Goal: Task Accomplishment & Management: Use online tool/utility

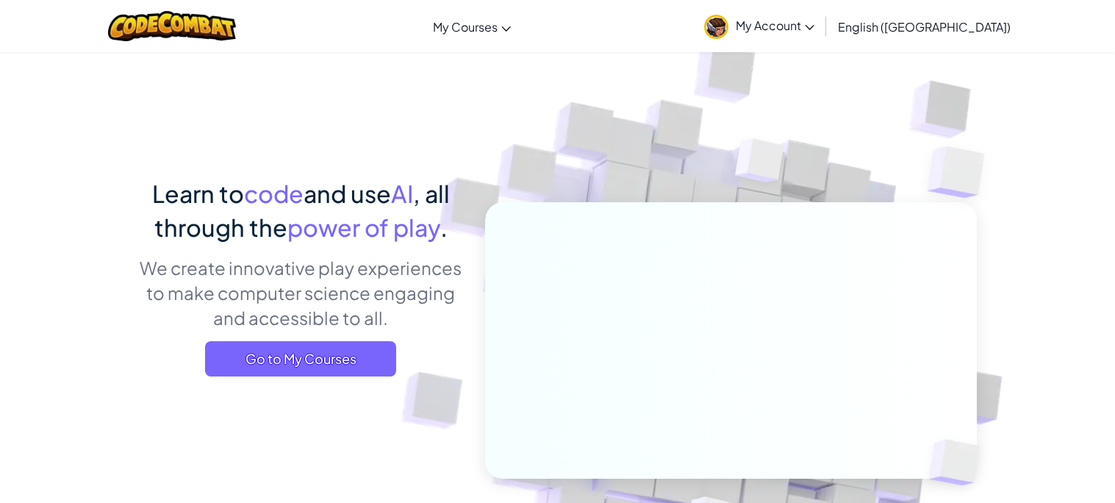
click at [421, 195] on span ", all through the" at bounding box center [301, 210] width 295 height 63
click at [335, 359] on span "Go to My Courses" at bounding box center [300, 358] width 191 height 35
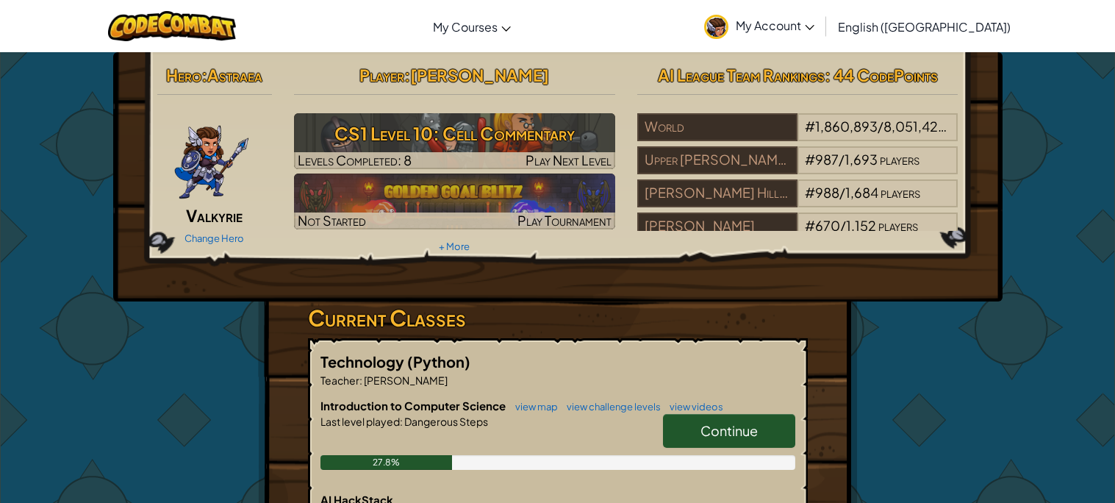
scroll to position [31, 0]
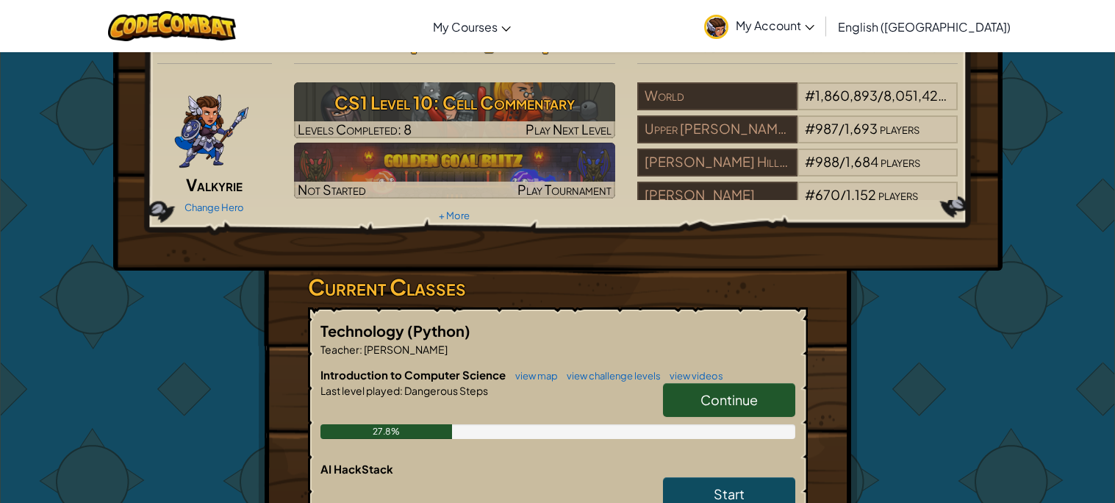
click at [694, 391] on link "Continue" at bounding box center [729, 400] width 132 height 34
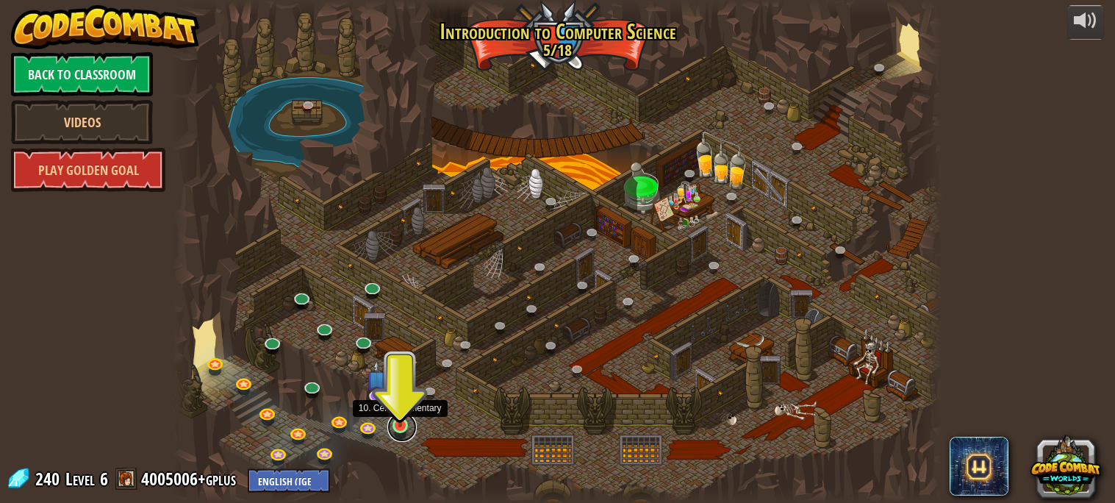
click at [401, 432] on link at bounding box center [401, 426] width 29 height 29
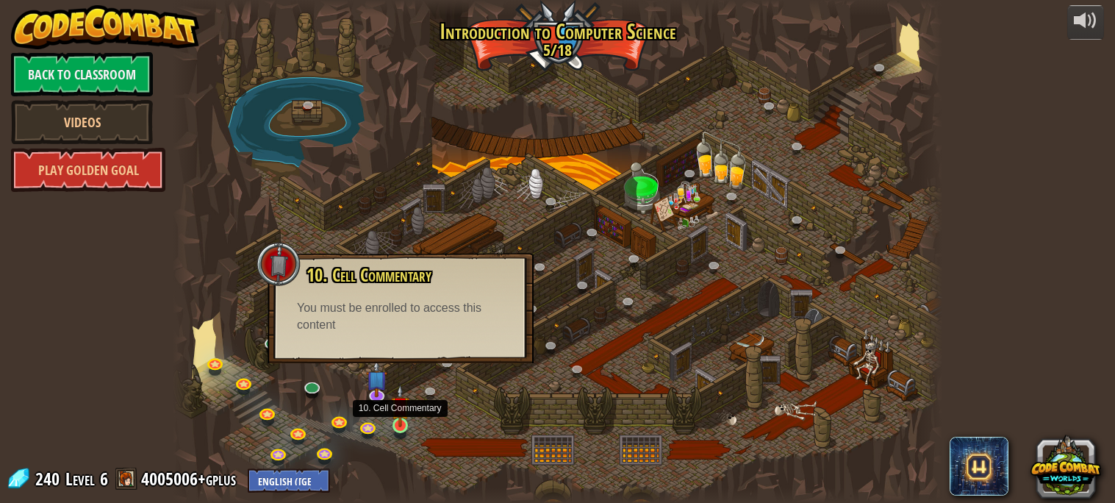
click at [409, 425] on img at bounding box center [400, 405] width 18 height 43
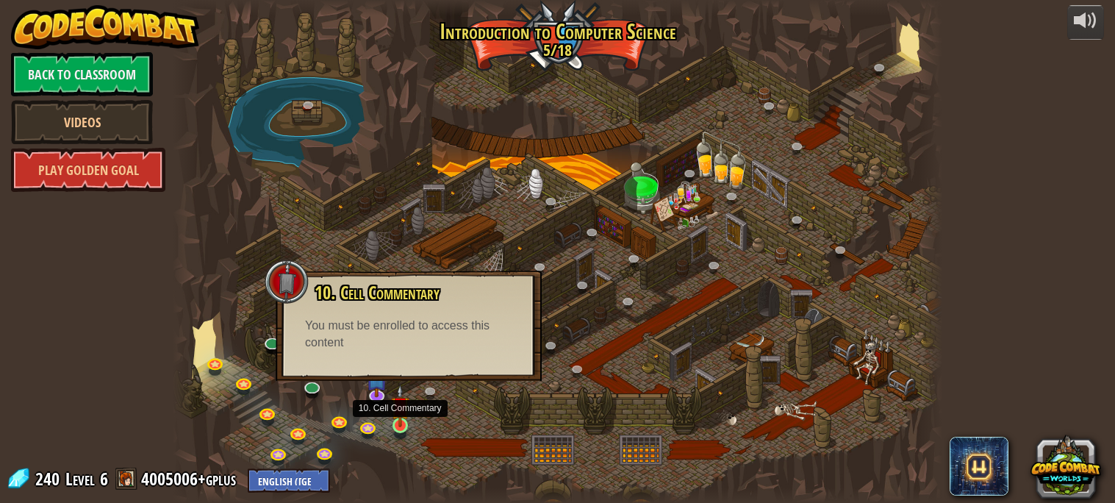
click at [404, 424] on img at bounding box center [400, 405] width 18 height 43
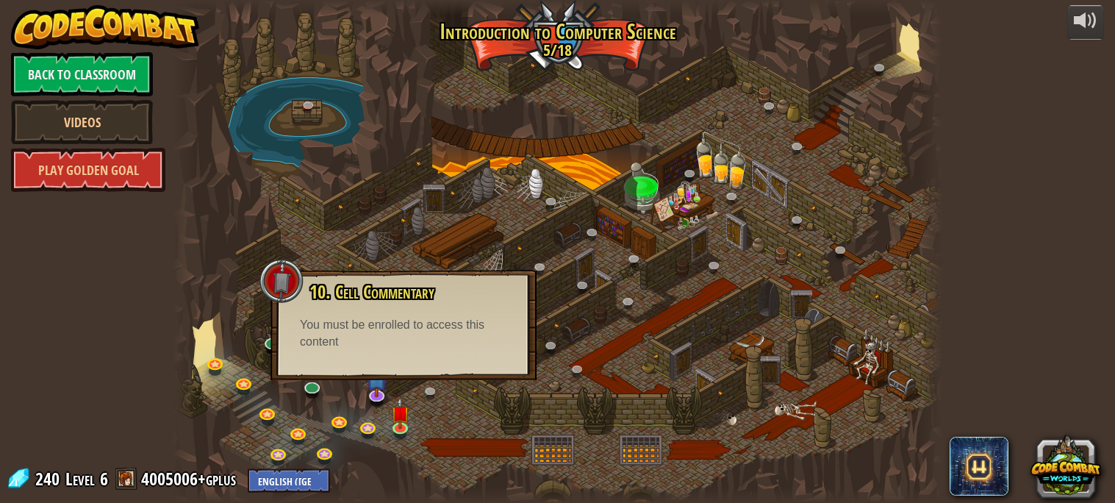
click at [45, 146] on div "Back to Classroom Videos Play Golden Goal" at bounding box center [82, 122] width 142 height 140
click at [52, 160] on link "Play Golden Goal" at bounding box center [88, 170] width 154 height 44
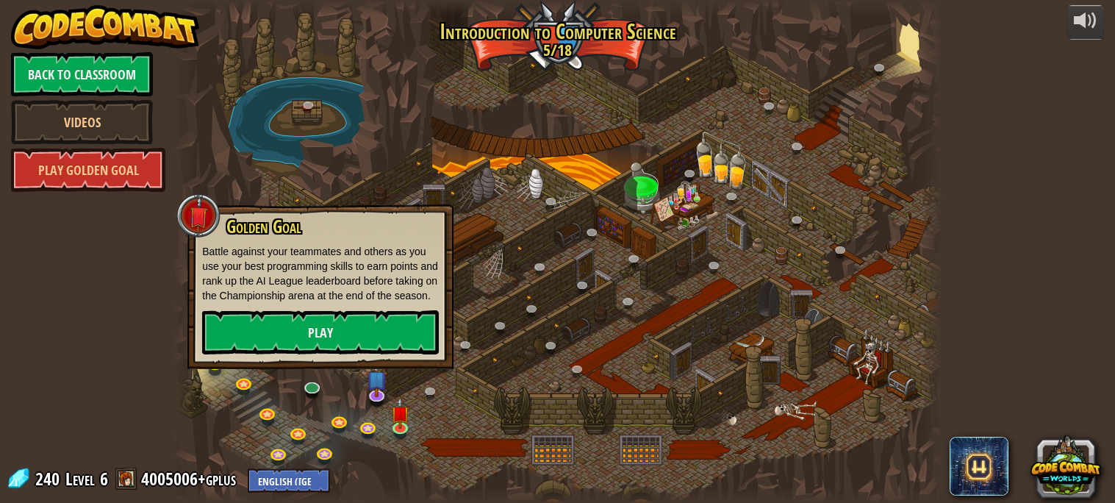
click at [402, 445] on div at bounding box center [557, 251] width 769 height 503
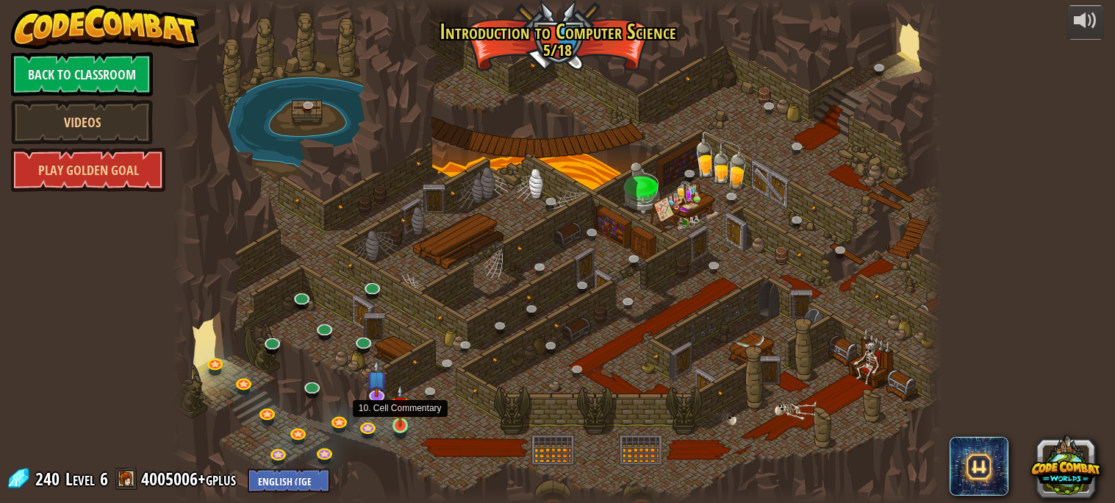
click at [396, 426] on img at bounding box center [400, 405] width 18 height 43
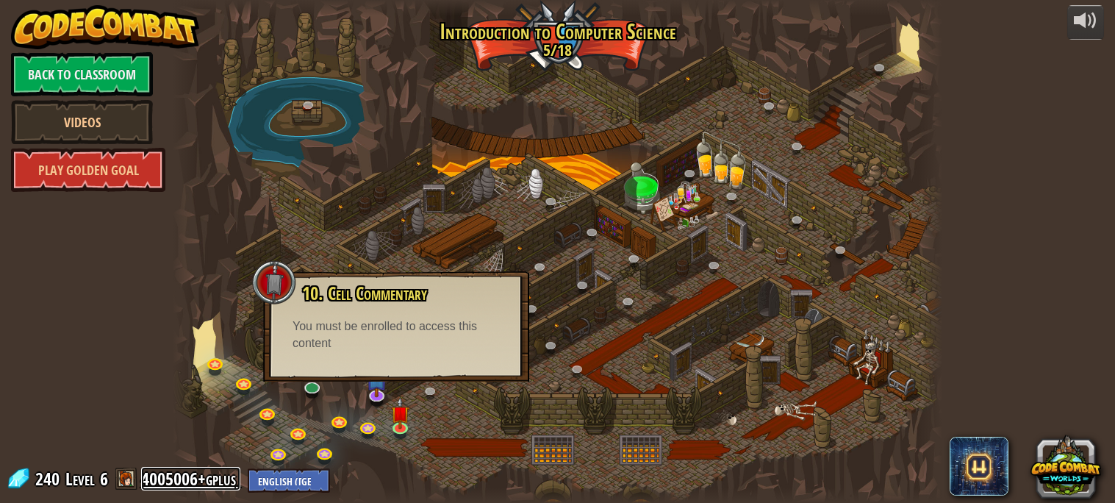
click at [173, 486] on link "4005006+gplus" at bounding box center [190, 479] width 99 height 24
